Goal: Task Accomplishment & Management: Complete application form

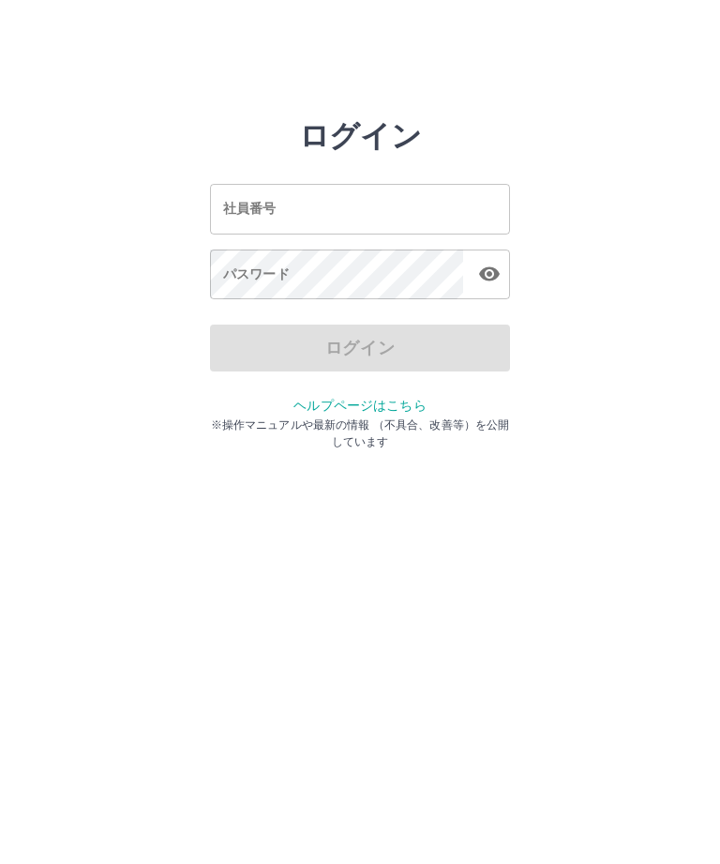
click at [426, 214] on input "社員番号" at bounding box center [360, 209] width 300 height 50
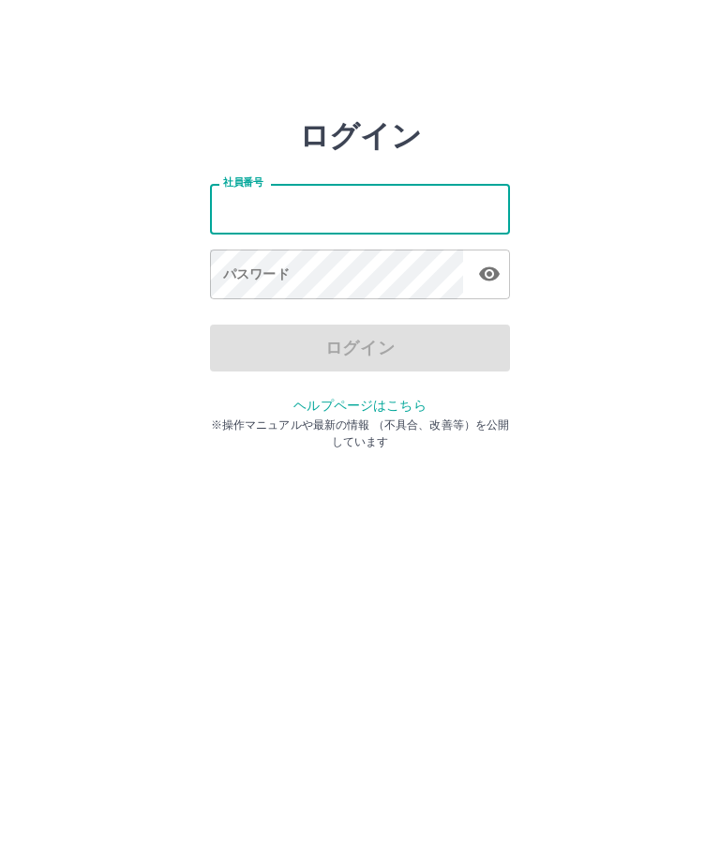
type input "*******"
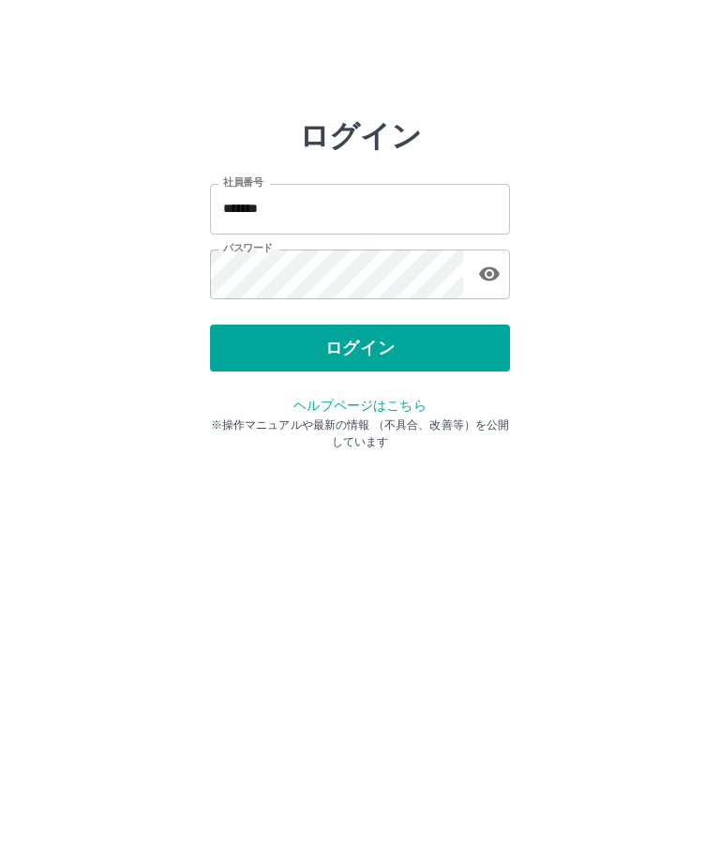
click at [435, 344] on button "ログイン" at bounding box center [360, 348] width 300 height 47
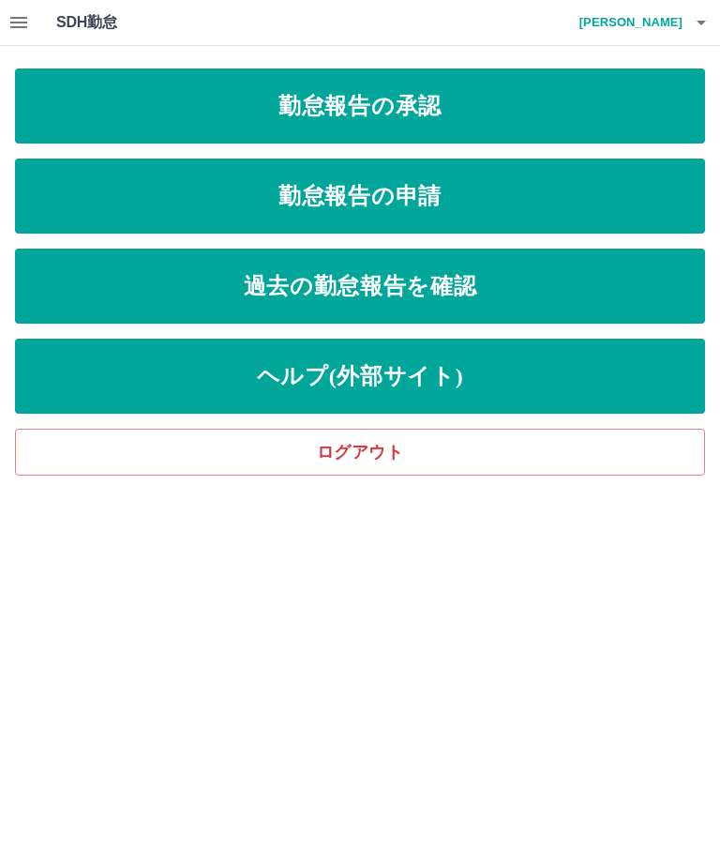
click at [491, 194] on link "勤怠報告の申請" at bounding box center [360, 196] width 690 height 75
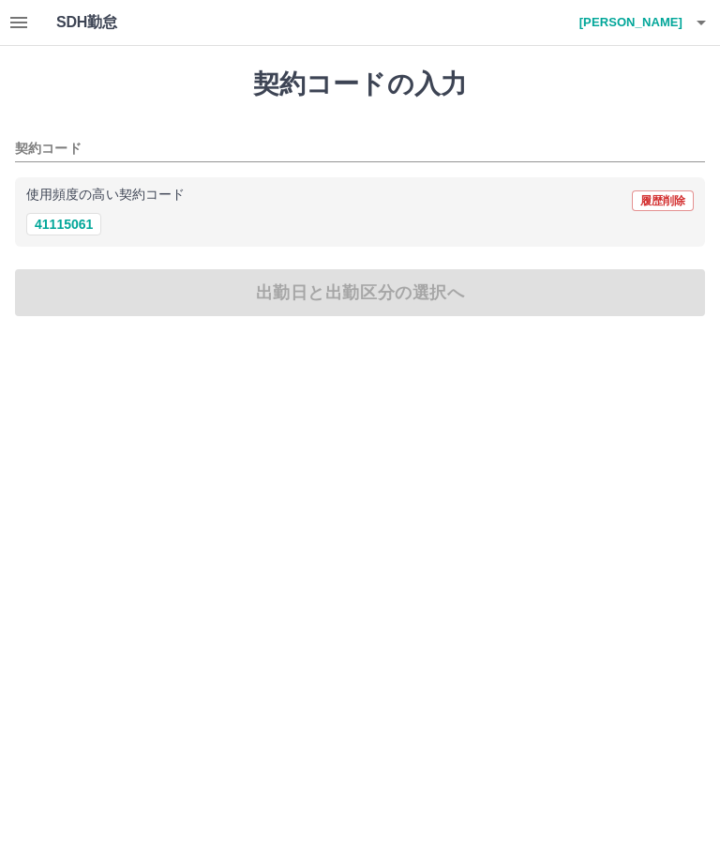
click at [38, 235] on button "41115061" at bounding box center [63, 224] width 75 height 23
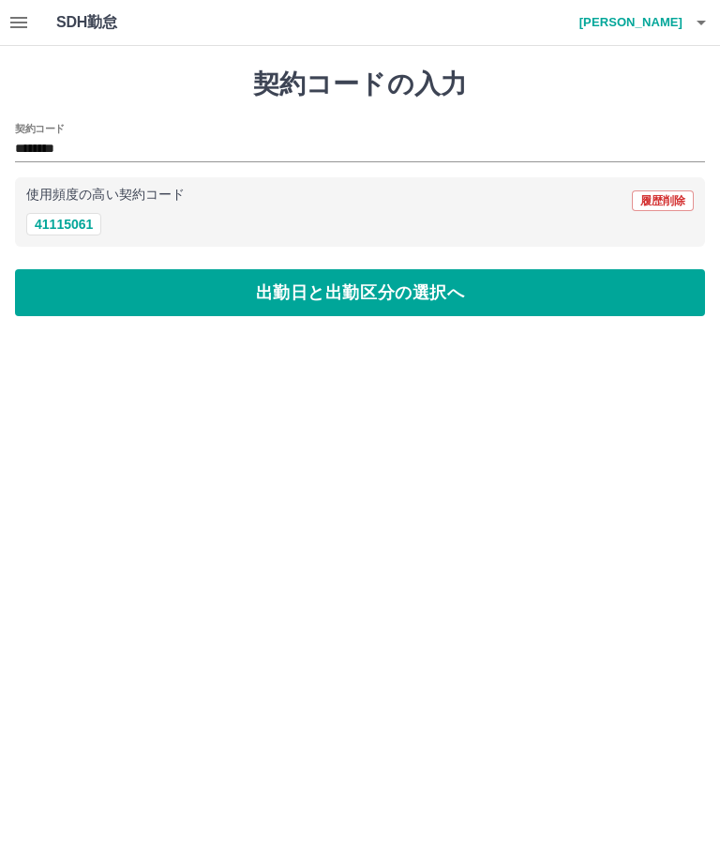
type input "********"
click at [398, 307] on button "出勤日と出勤区分の選択へ" at bounding box center [360, 292] width 690 height 47
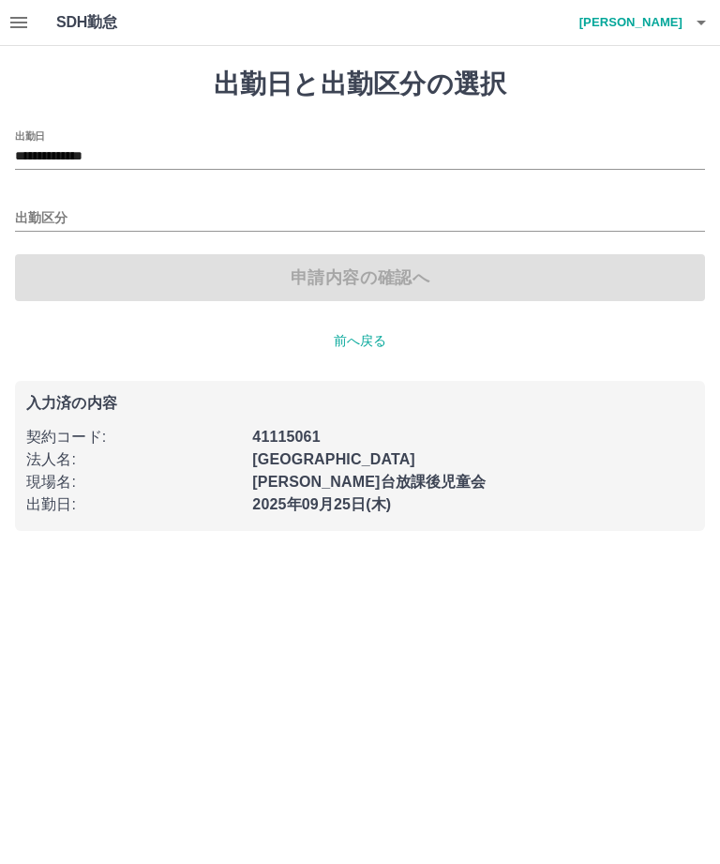
click at [48, 219] on input "出勤区分" at bounding box center [360, 218] width 690 height 23
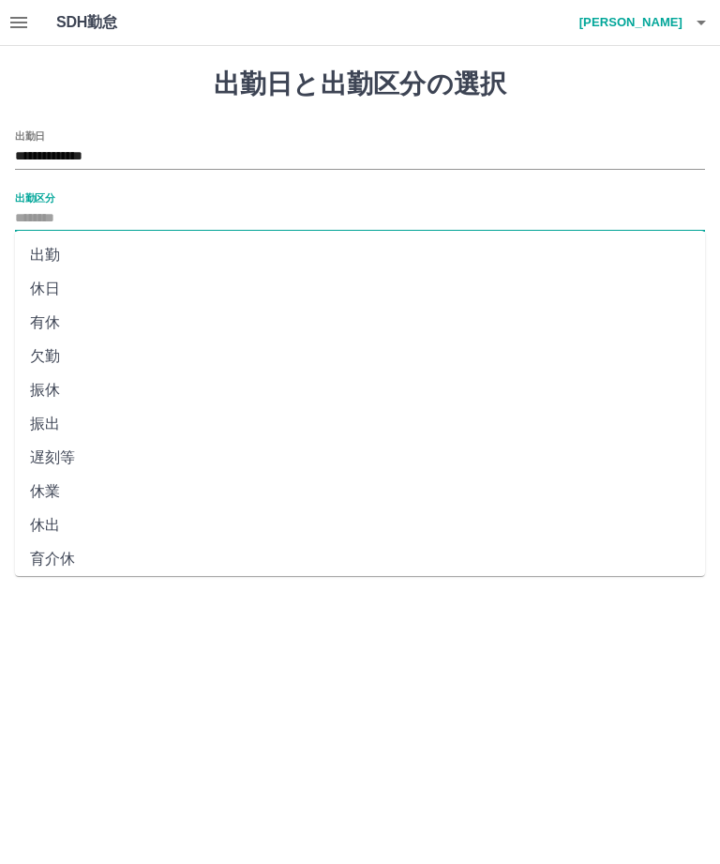
click at [40, 253] on li "出勤" at bounding box center [360, 255] width 690 height 34
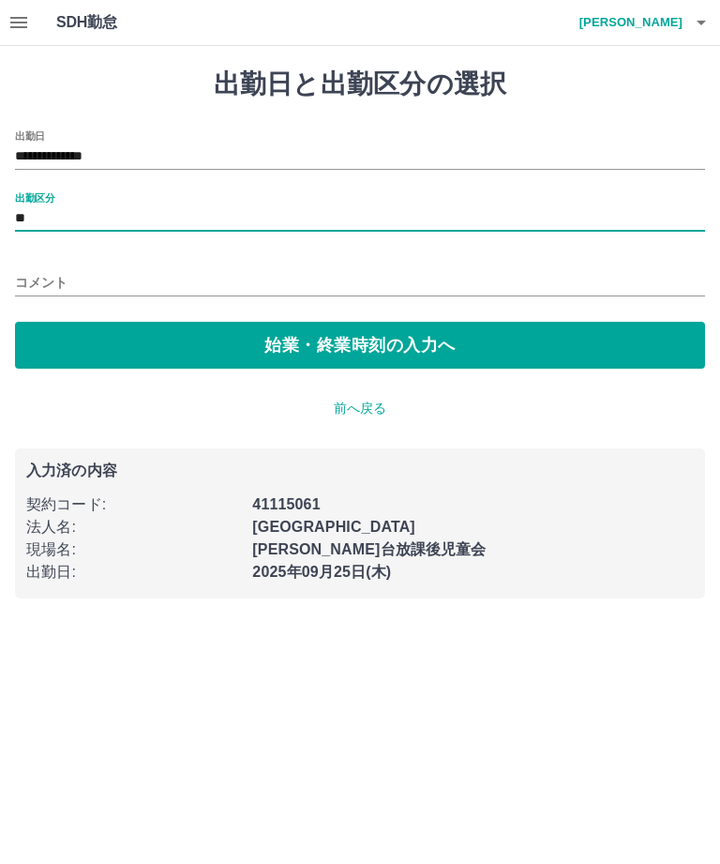
type input "**"
click at [456, 349] on button "始業・終業時刻の入力へ" at bounding box center [360, 345] width 690 height 47
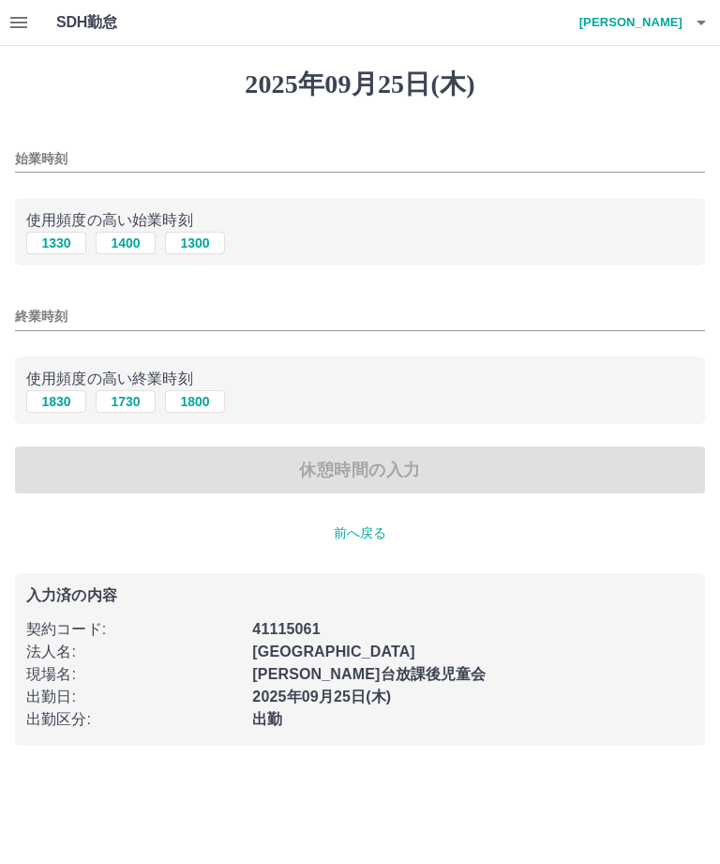
click at [67, 159] on input "始業時刻" at bounding box center [360, 158] width 690 height 27
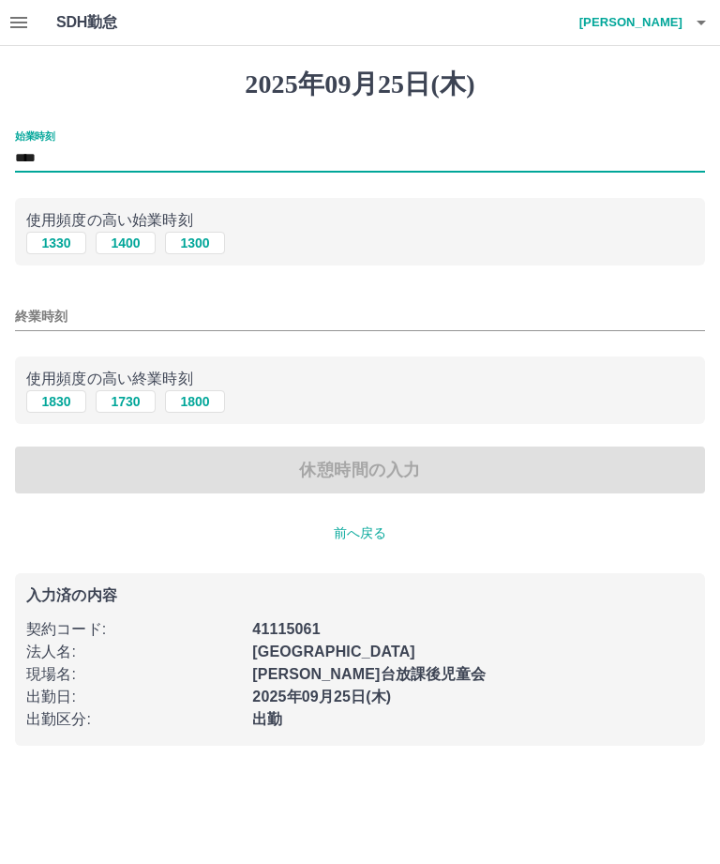
type input "****"
click at [52, 403] on button "1830" at bounding box center [56, 401] width 60 height 23
type input "****"
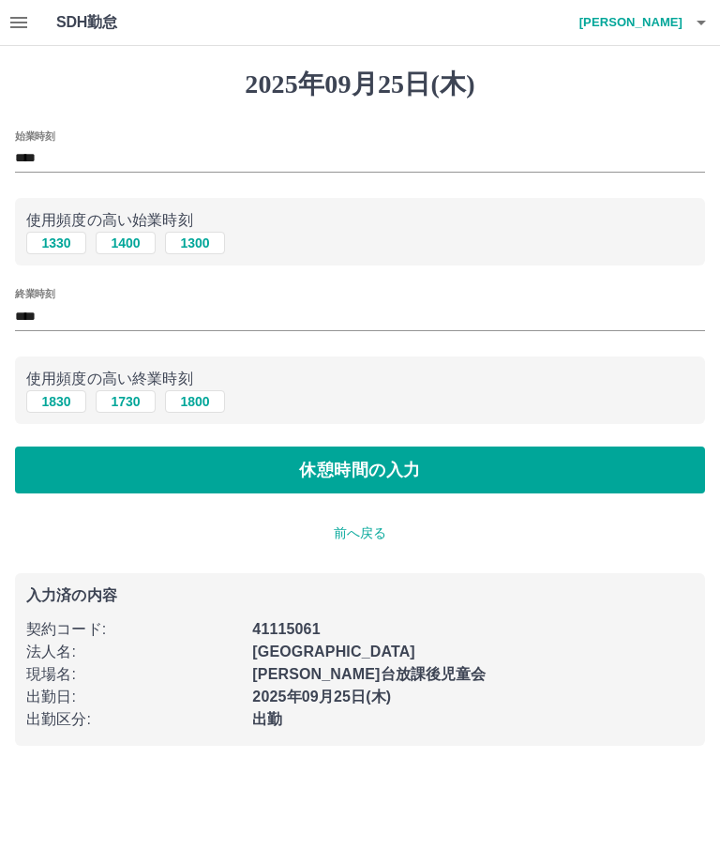
click at [506, 476] on button "休憩時間の入力" at bounding box center [360, 470] width 690 height 47
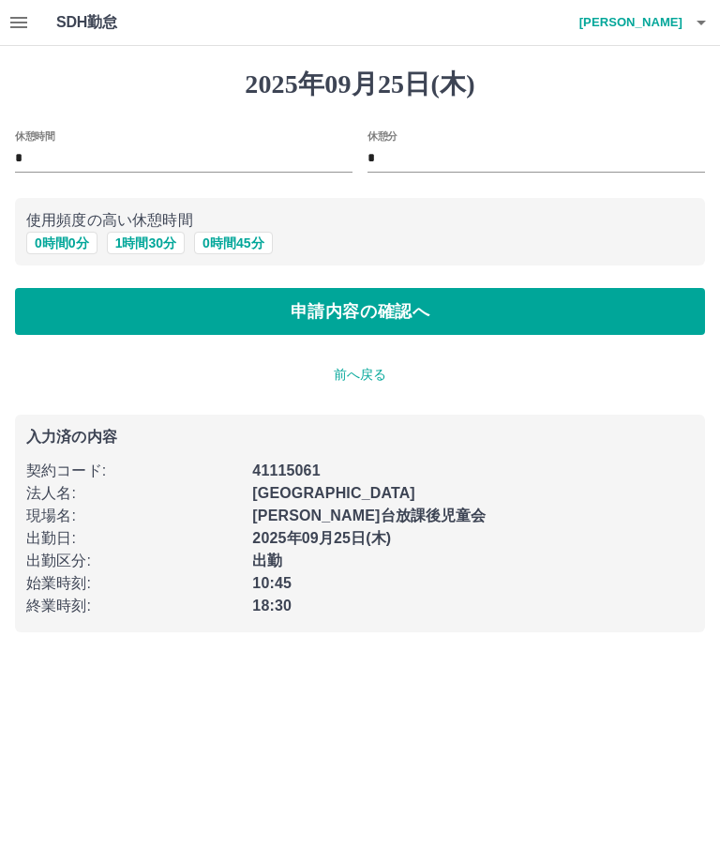
click at [254, 243] on button "0 時間 45 分" at bounding box center [233, 243] width 78 height 23
type input "**"
click at [452, 317] on button "申請内容の確認へ" at bounding box center [360, 311] width 690 height 47
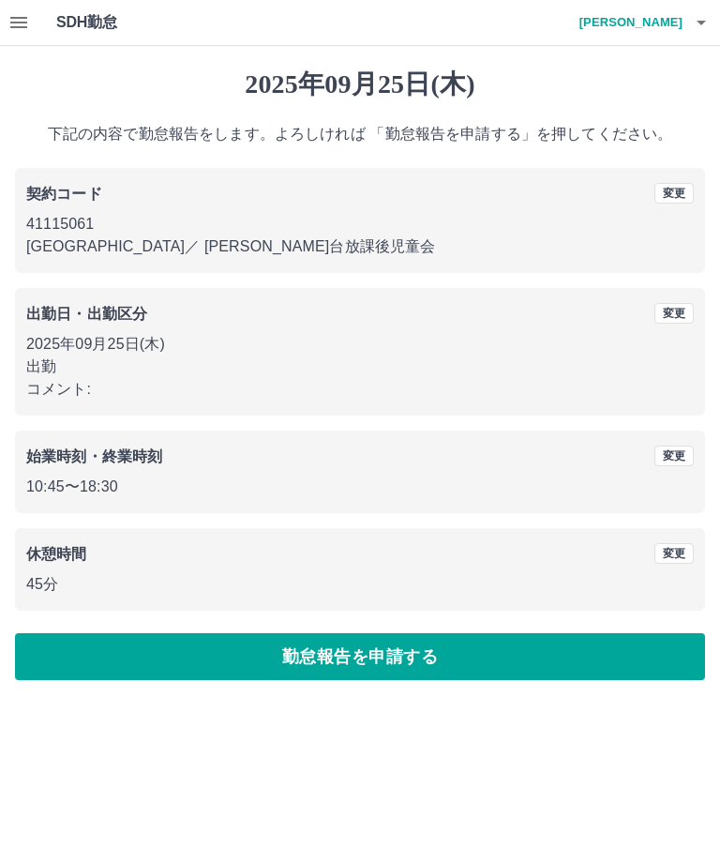
click at [549, 662] on button "勤怠報告を申請する" at bounding box center [360, 656] width 690 height 47
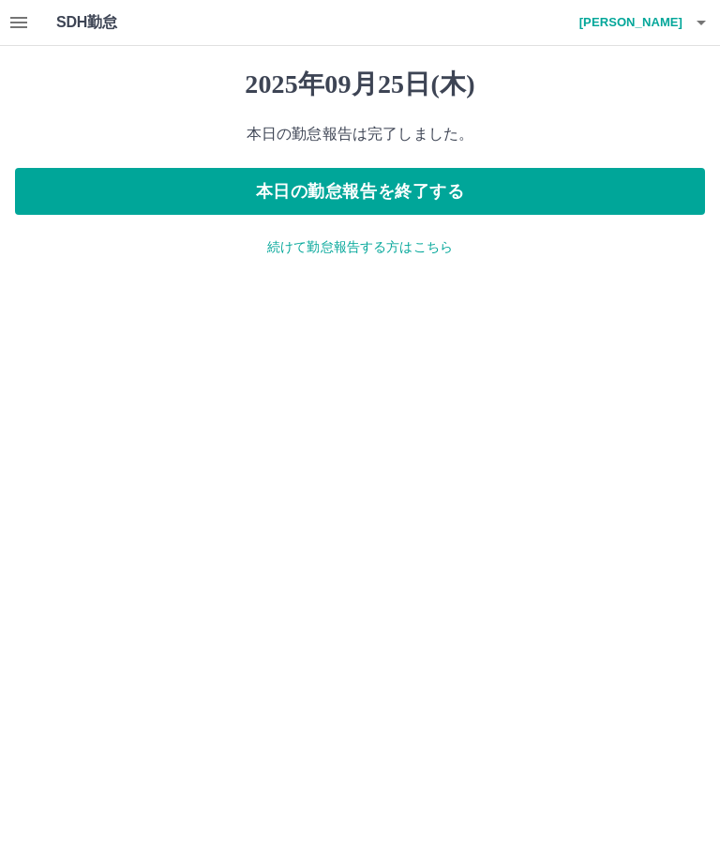
click at [605, 186] on button "本日の勤怠報告を終了する" at bounding box center [360, 191] width 690 height 47
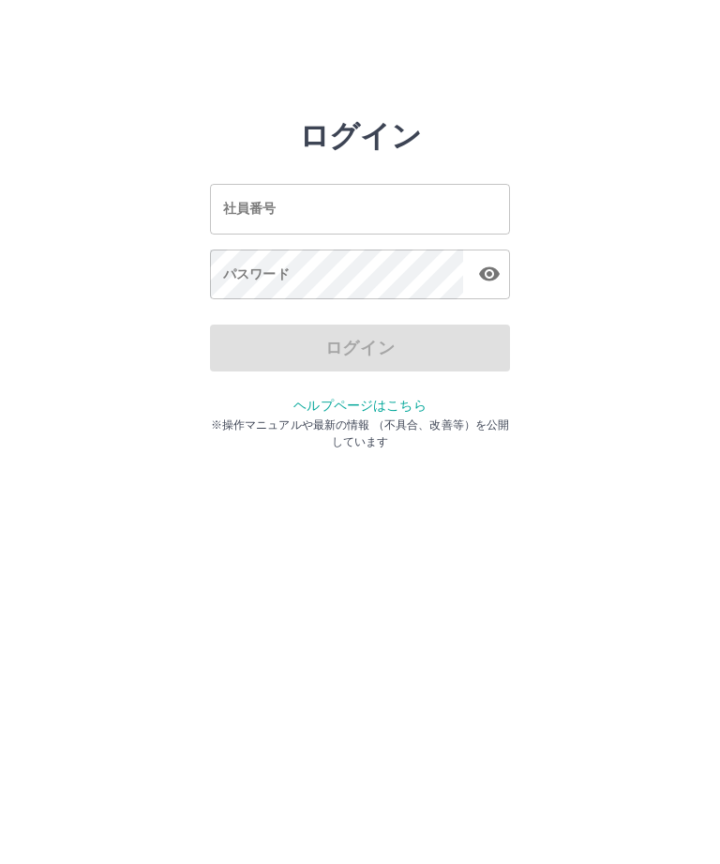
click at [252, 218] on input "社員番号" at bounding box center [360, 209] width 300 height 50
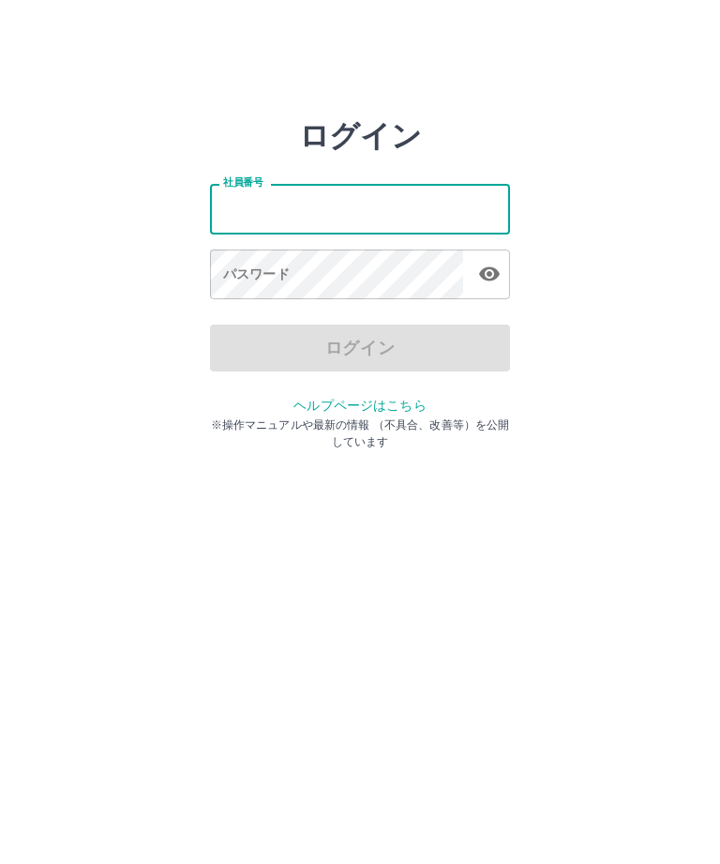
type input "*******"
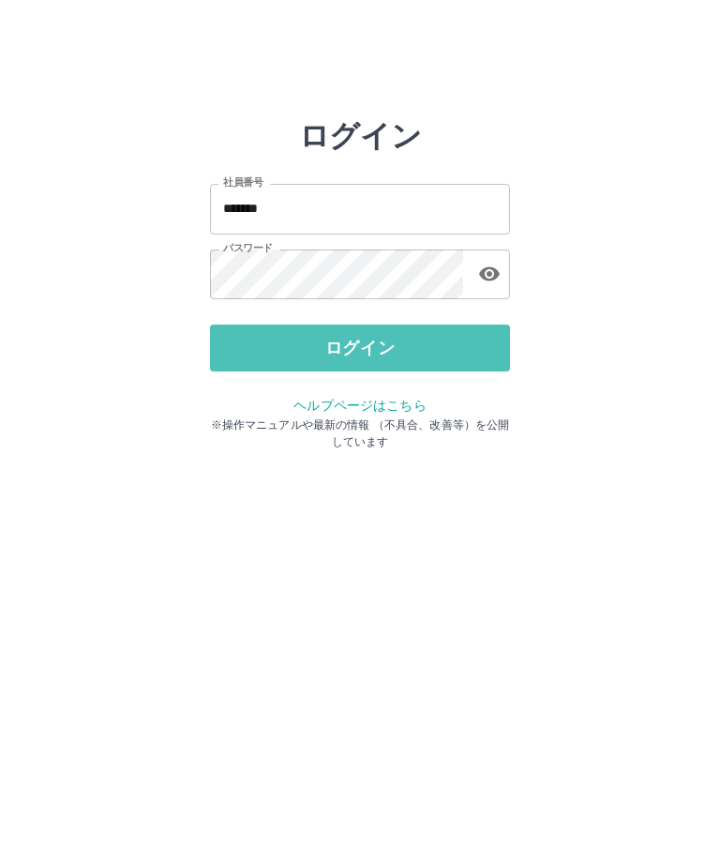
click at [250, 350] on button "ログイン" at bounding box center [360, 348] width 300 height 47
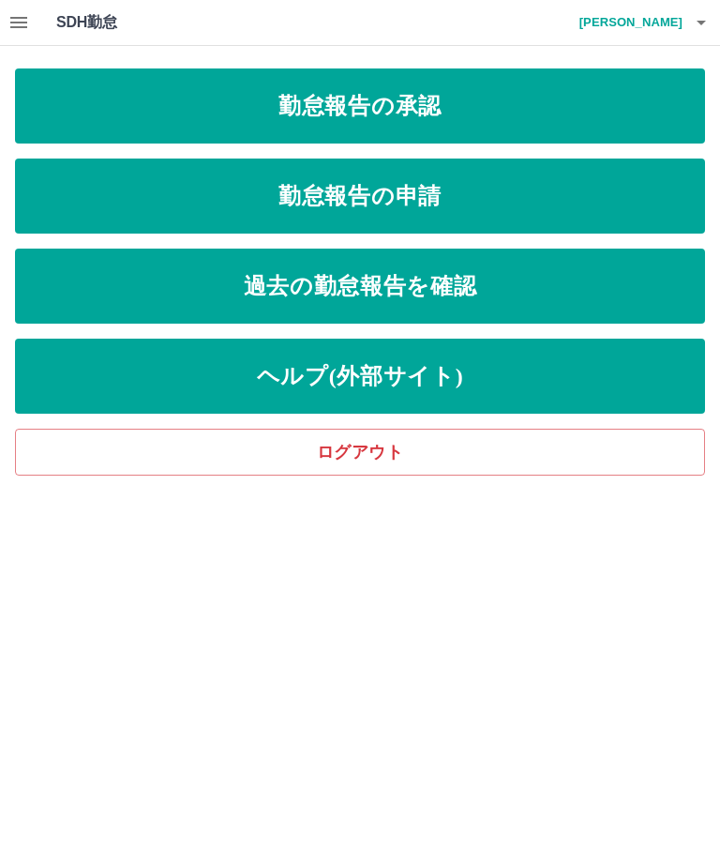
click at [119, 117] on link "勤怠報告の承認" at bounding box center [360, 105] width 690 height 75
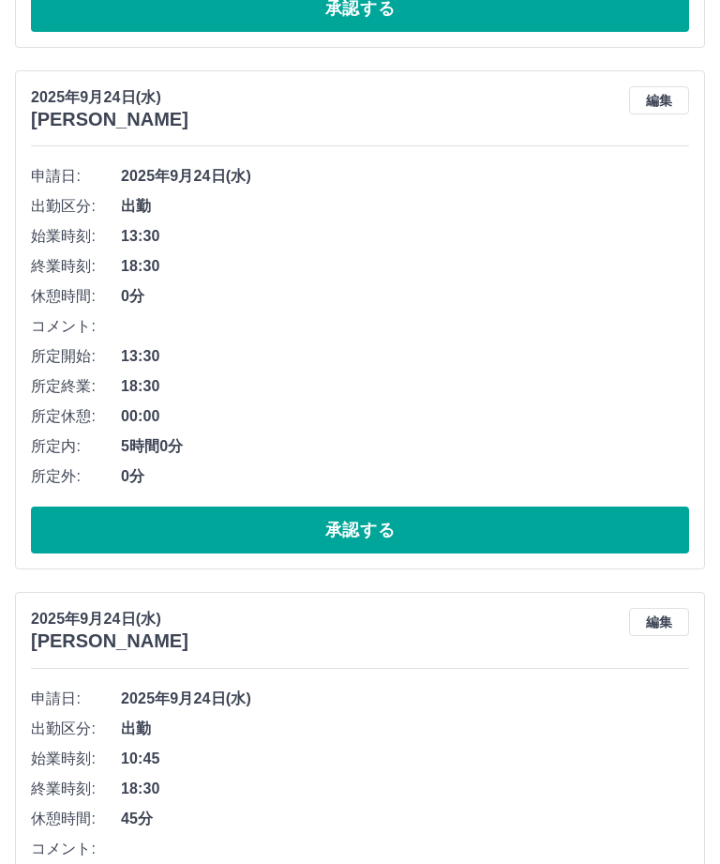
scroll to position [674, 0]
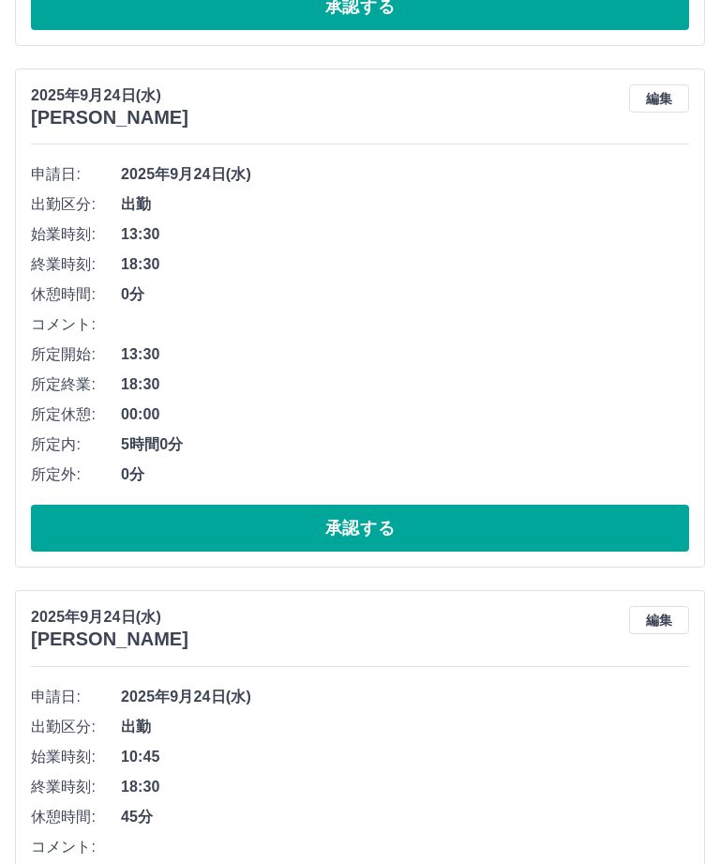
click at [432, 533] on button "承認する" at bounding box center [360, 528] width 659 height 47
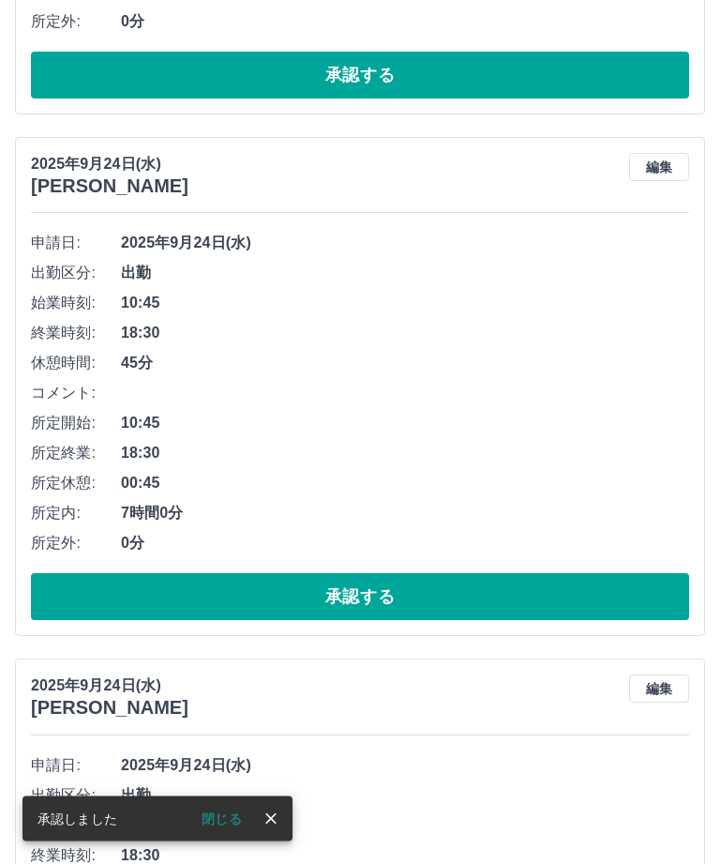
scroll to position [606, 0]
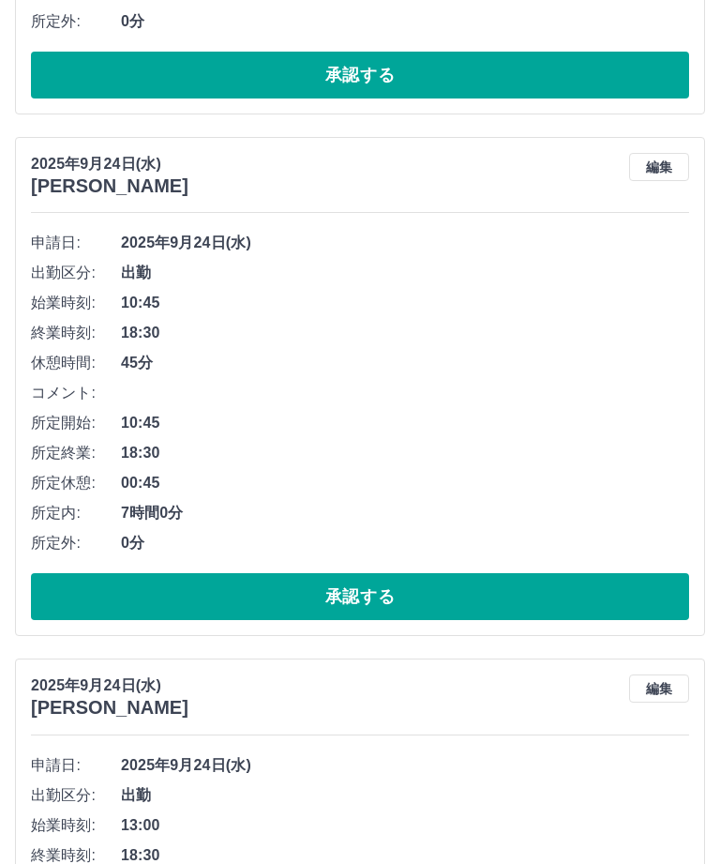
click at [583, 595] on button "承認する" at bounding box center [360, 596] width 659 height 47
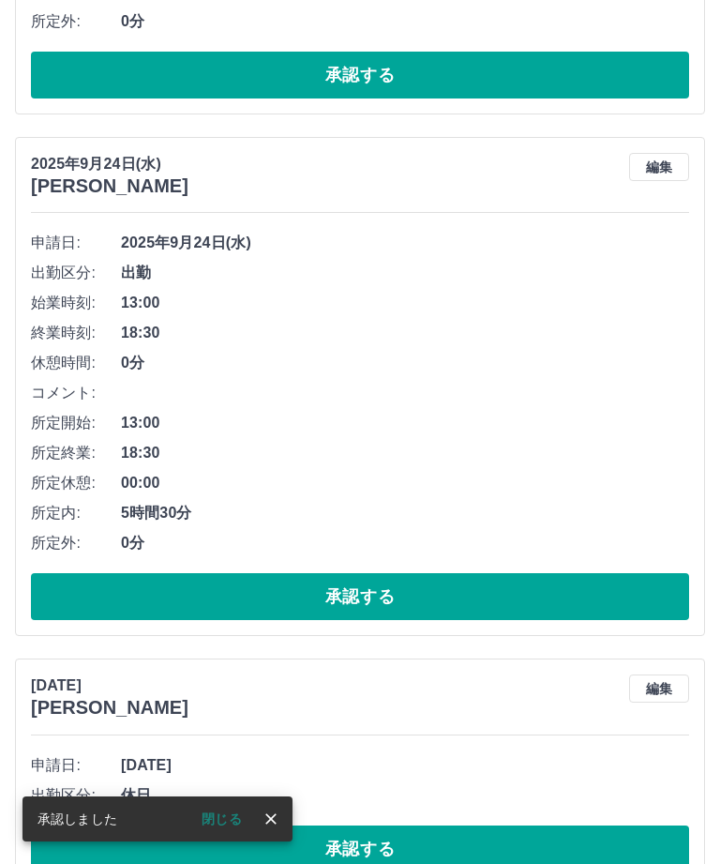
click at [506, 588] on button "承認する" at bounding box center [360, 596] width 659 height 47
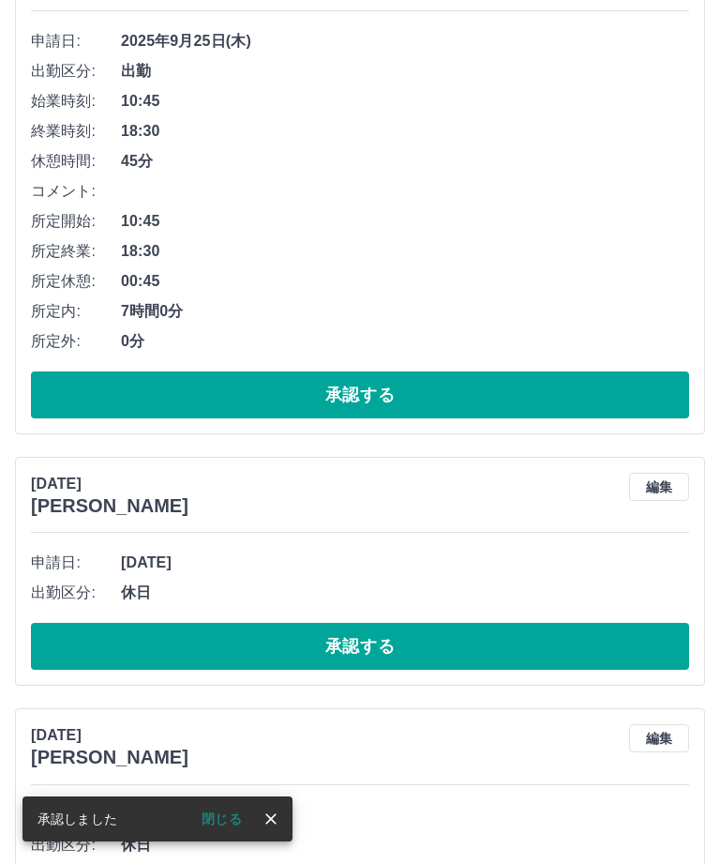
scroll to position [0, 0]
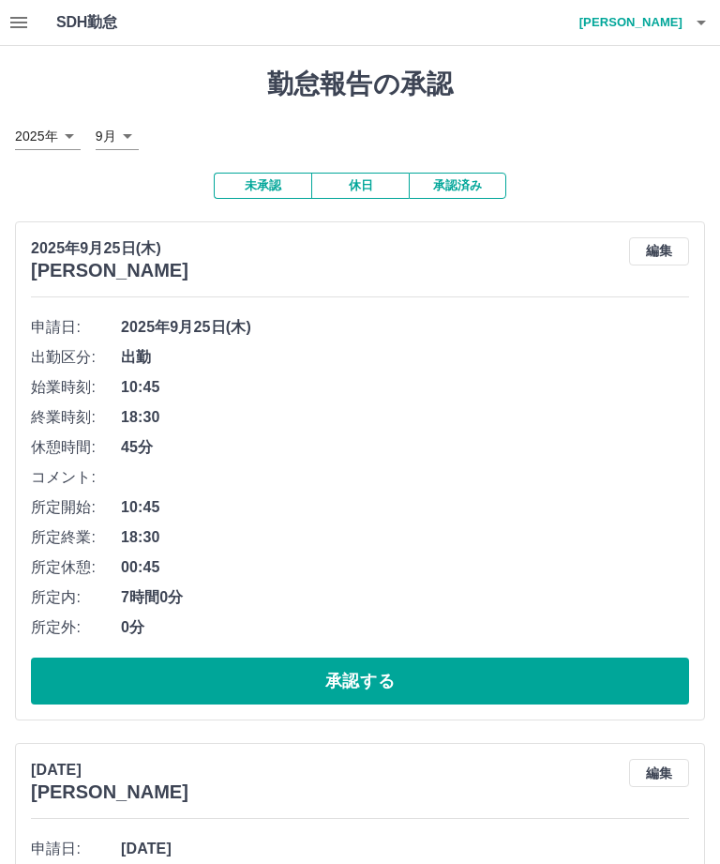
click at [363, 183] on button "休日" at bounding box center [360, 186] width 98 height 26
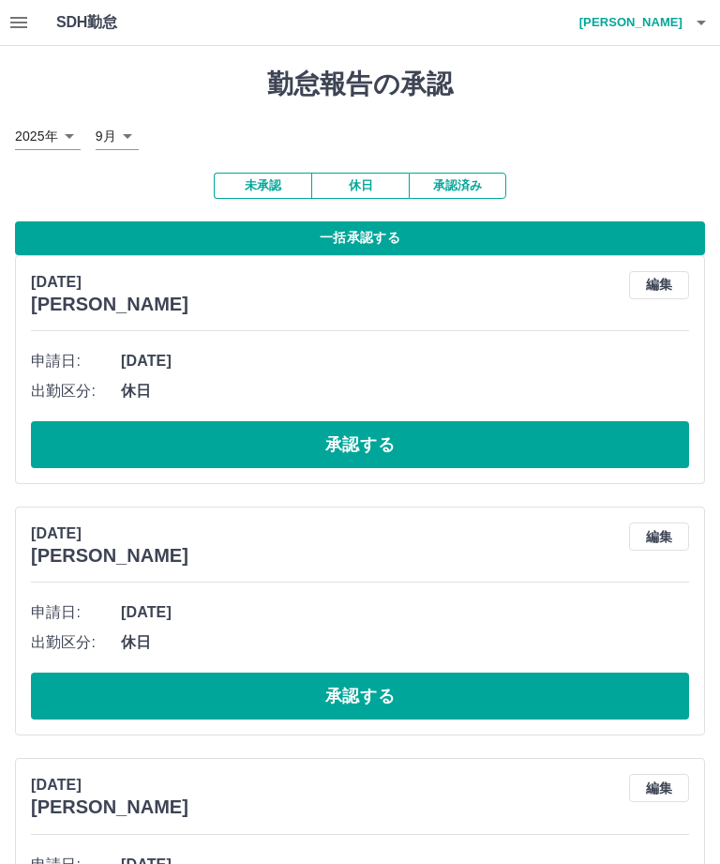
click at [581, 235] on button "一括承認する" at bounding box center [360, 238] width 690 height 34
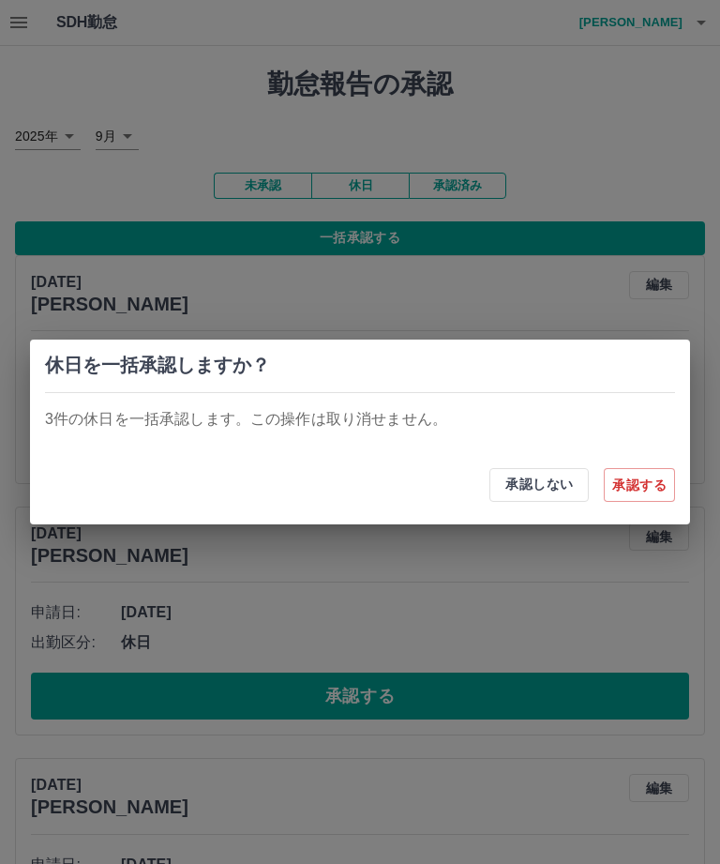
click at [643, 476] on button "承認する" at bounding box center [639, 485] width 71 height 34
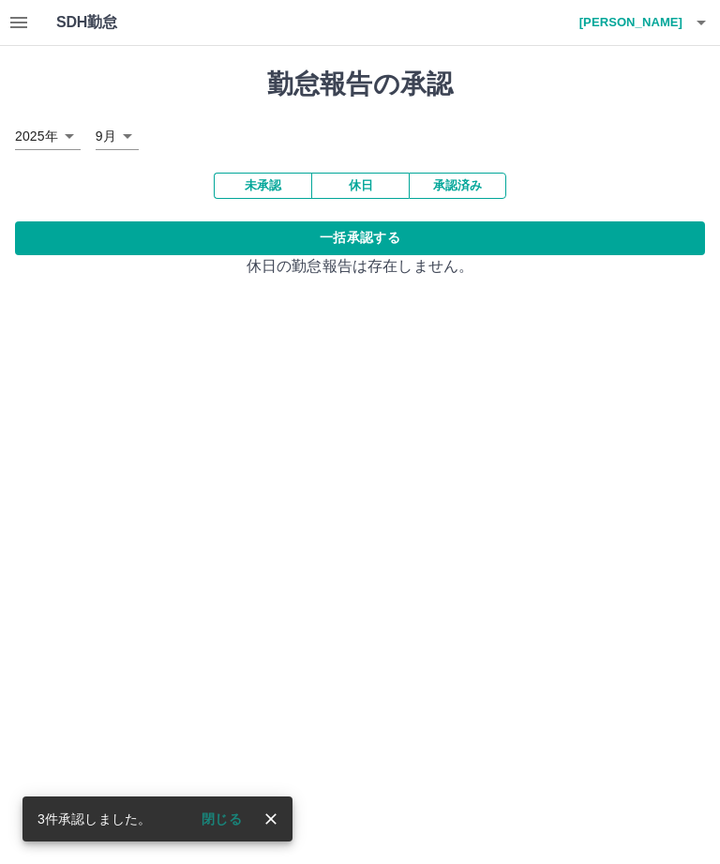
click at [692, 26] on icon "button" at bounding box center [701, 22] width 23 height 23
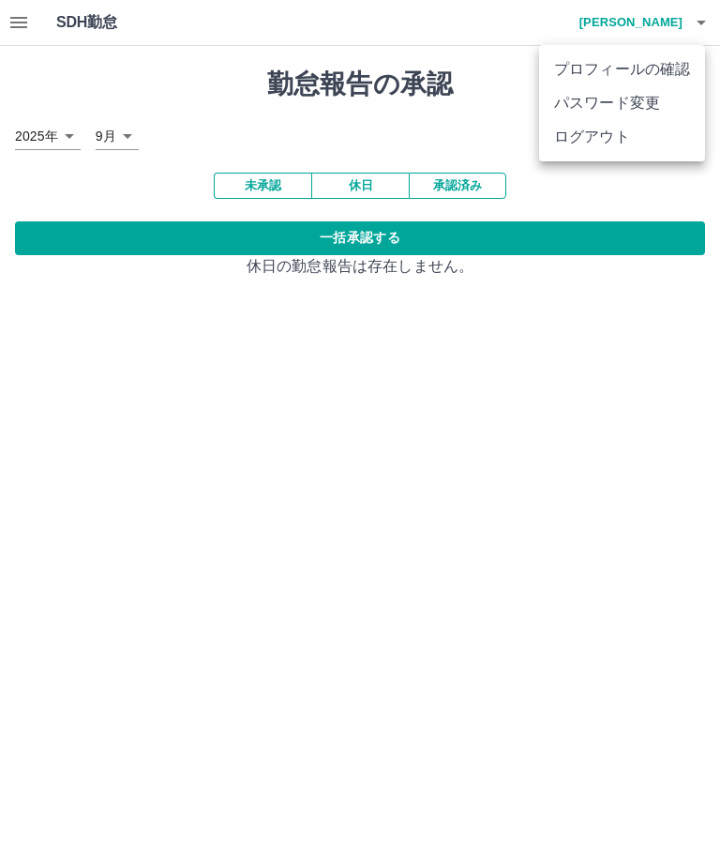
click at [610, 143] on li "ログアウト" at bounding box center [622, 137] width 166 height 34
